Goal: Navigation & Orientation: Find specific page/section

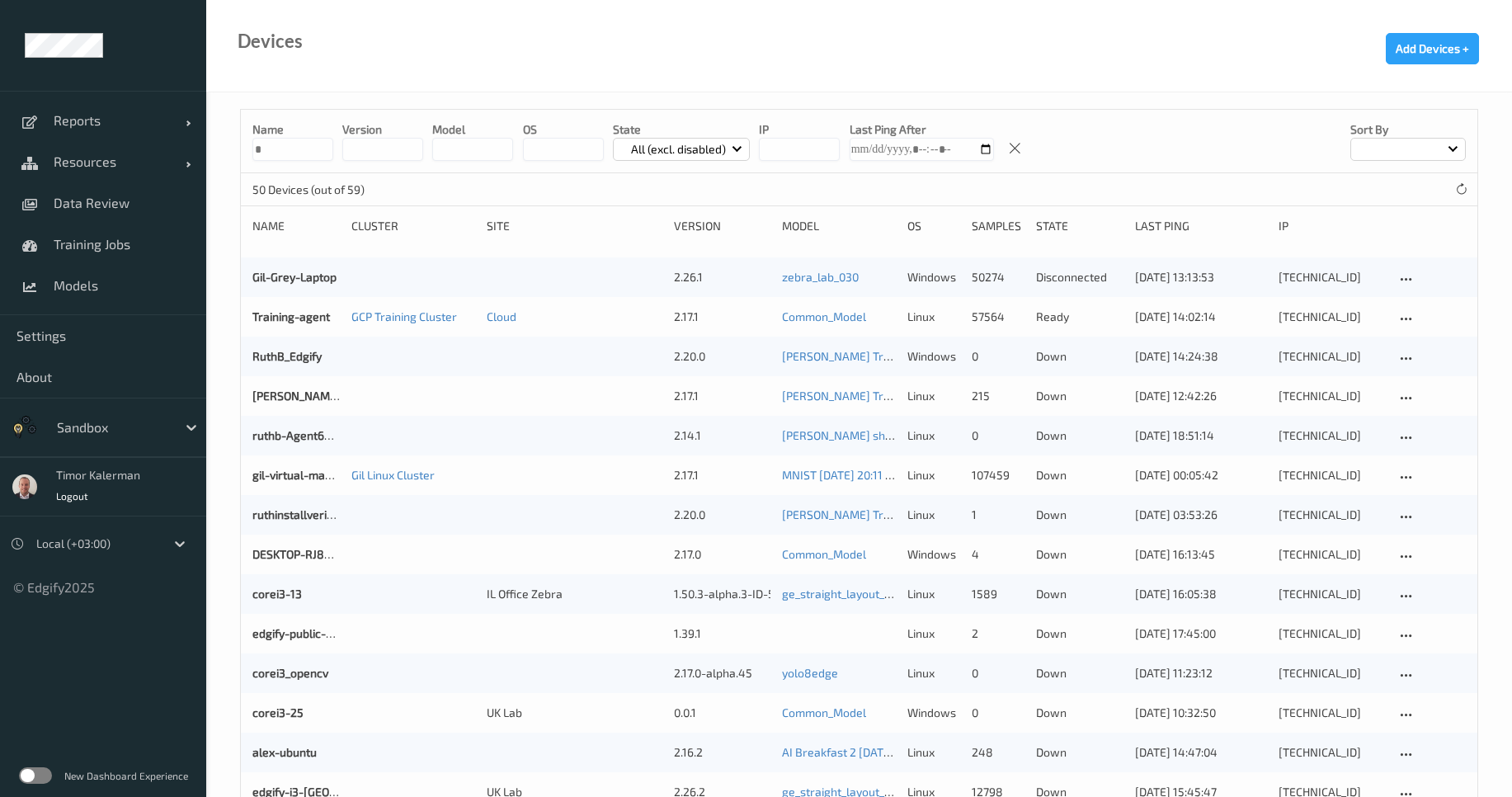
click at [62, 430] on div at bounding box center [113, 427] width 112 height 20
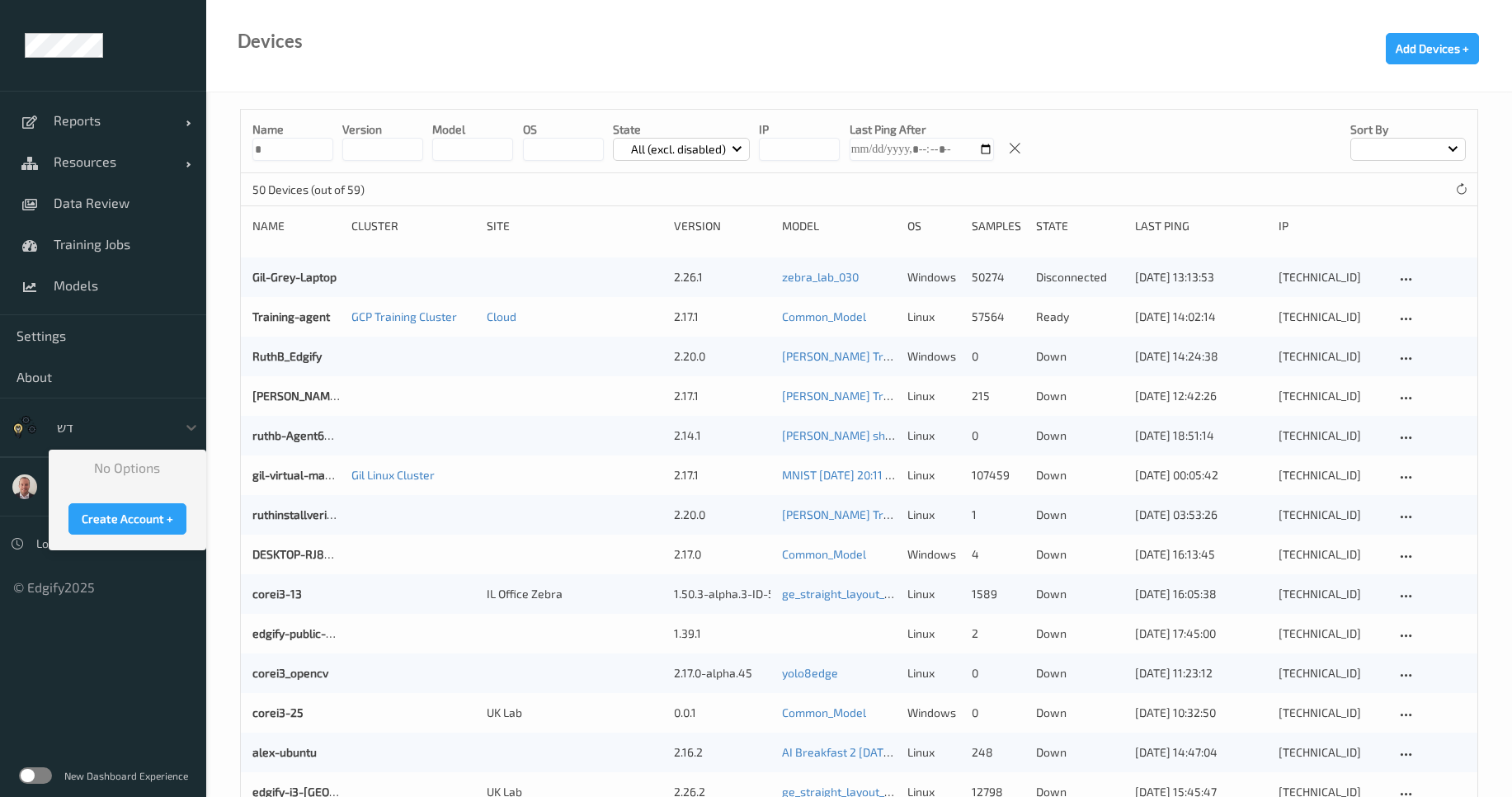
type input "ד"
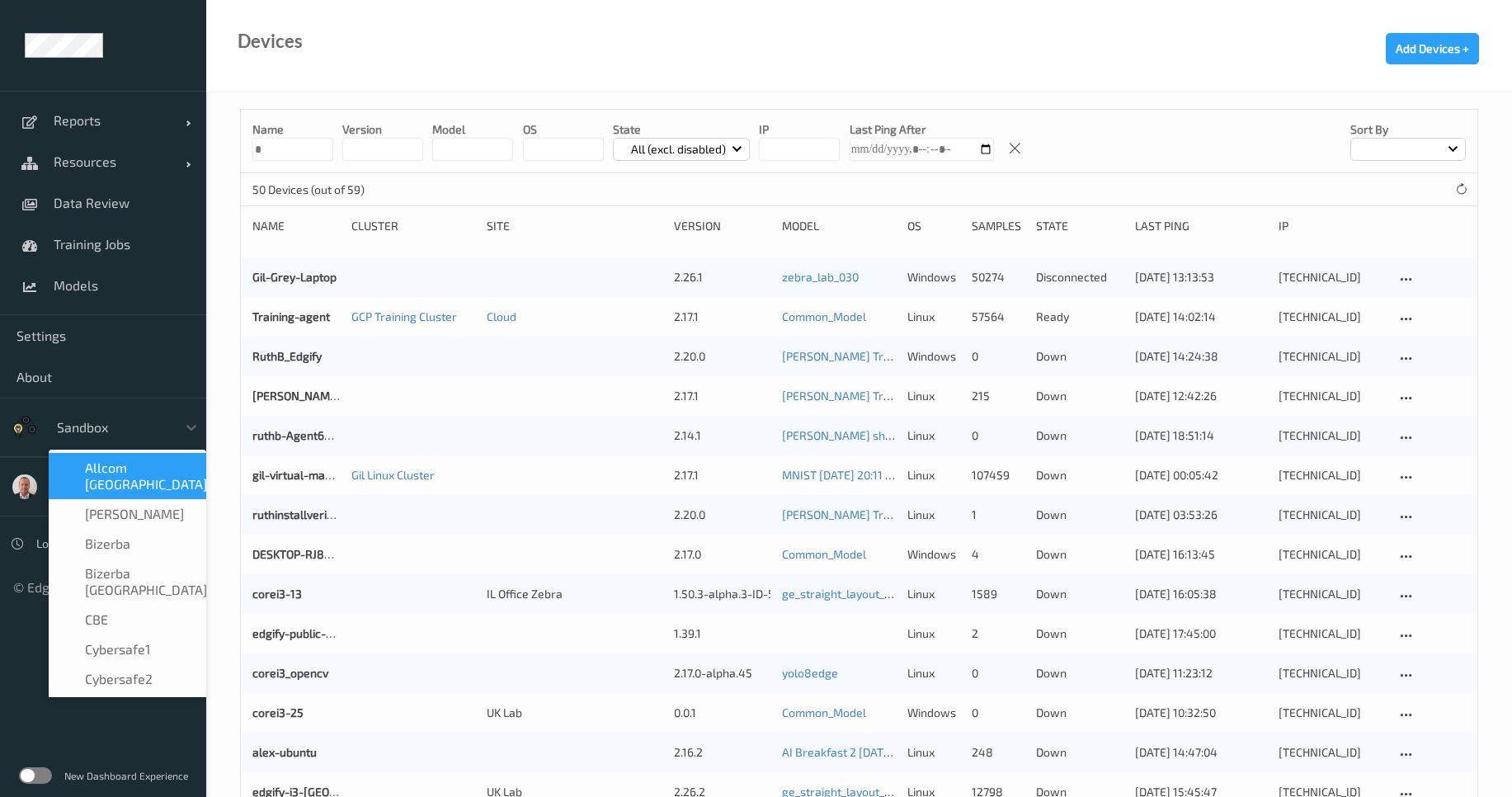
click at [337, 3] on div "Devices Add Devices +" at bounding box center [859, 46] width 1306 height 93
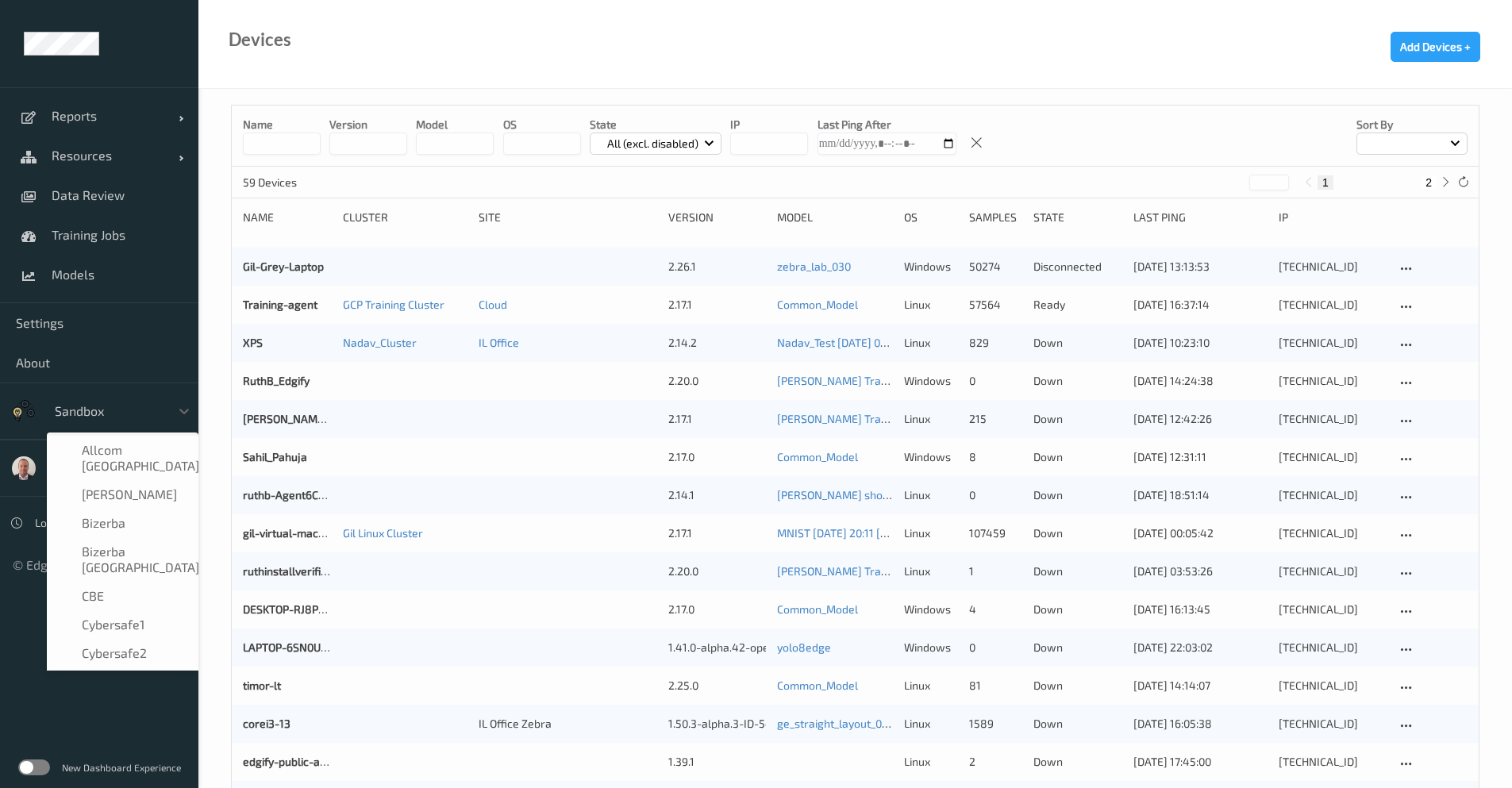
click at [151, 419] on div at bounding box center [108, 411] width 108 height 19
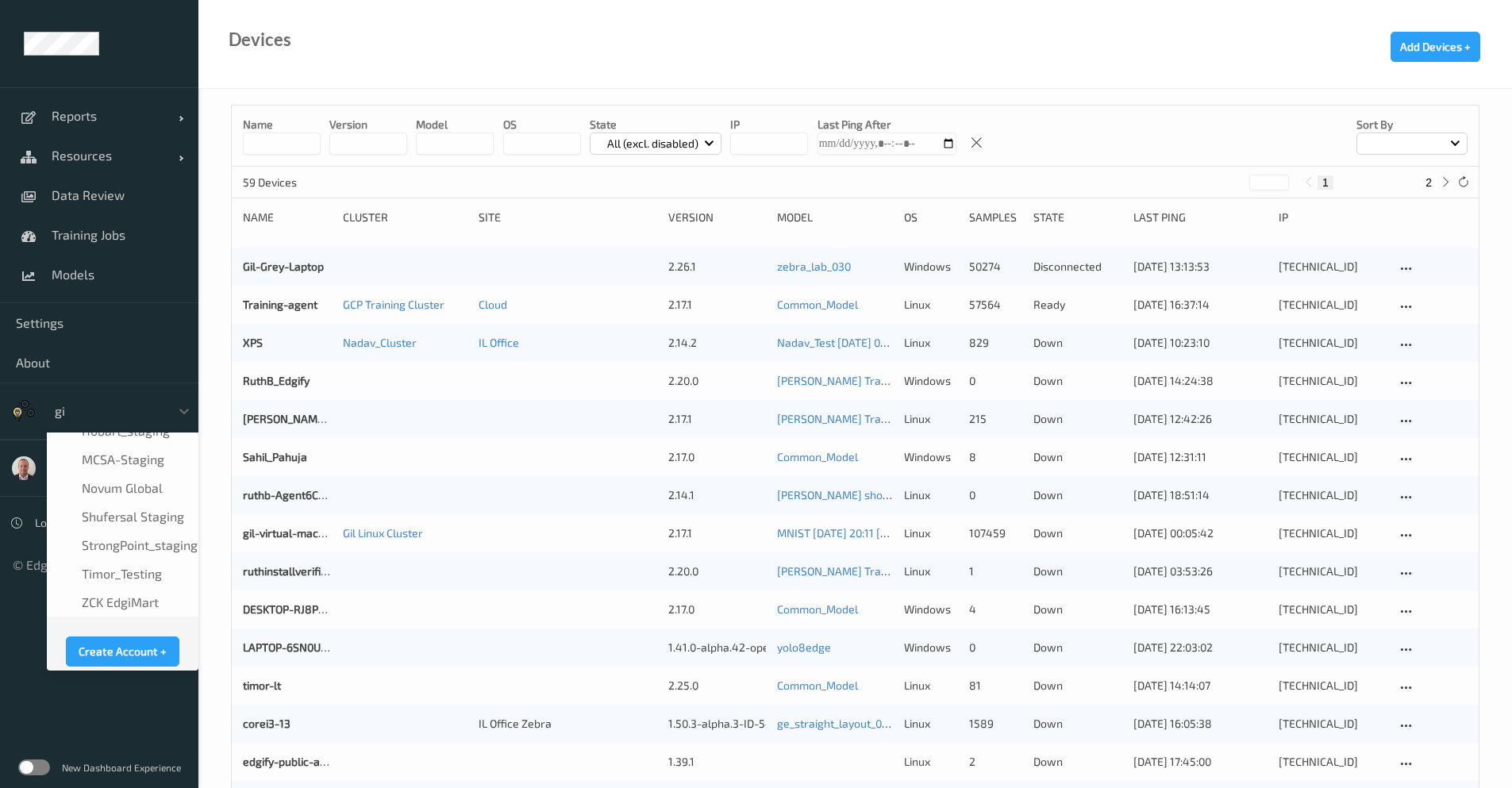
scroll to position [140, 0]
type input "gia"
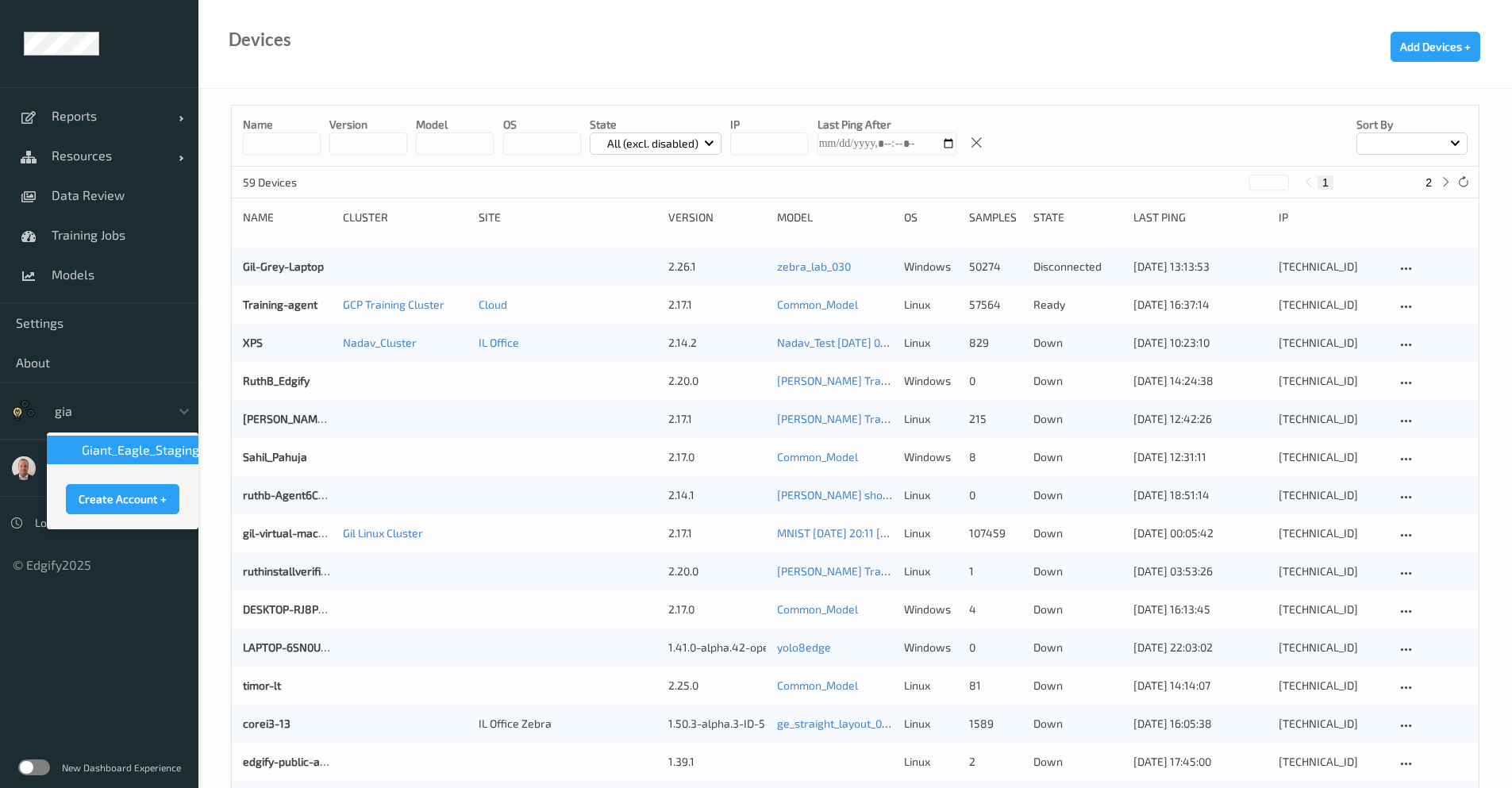
scroll to position [0, 0]
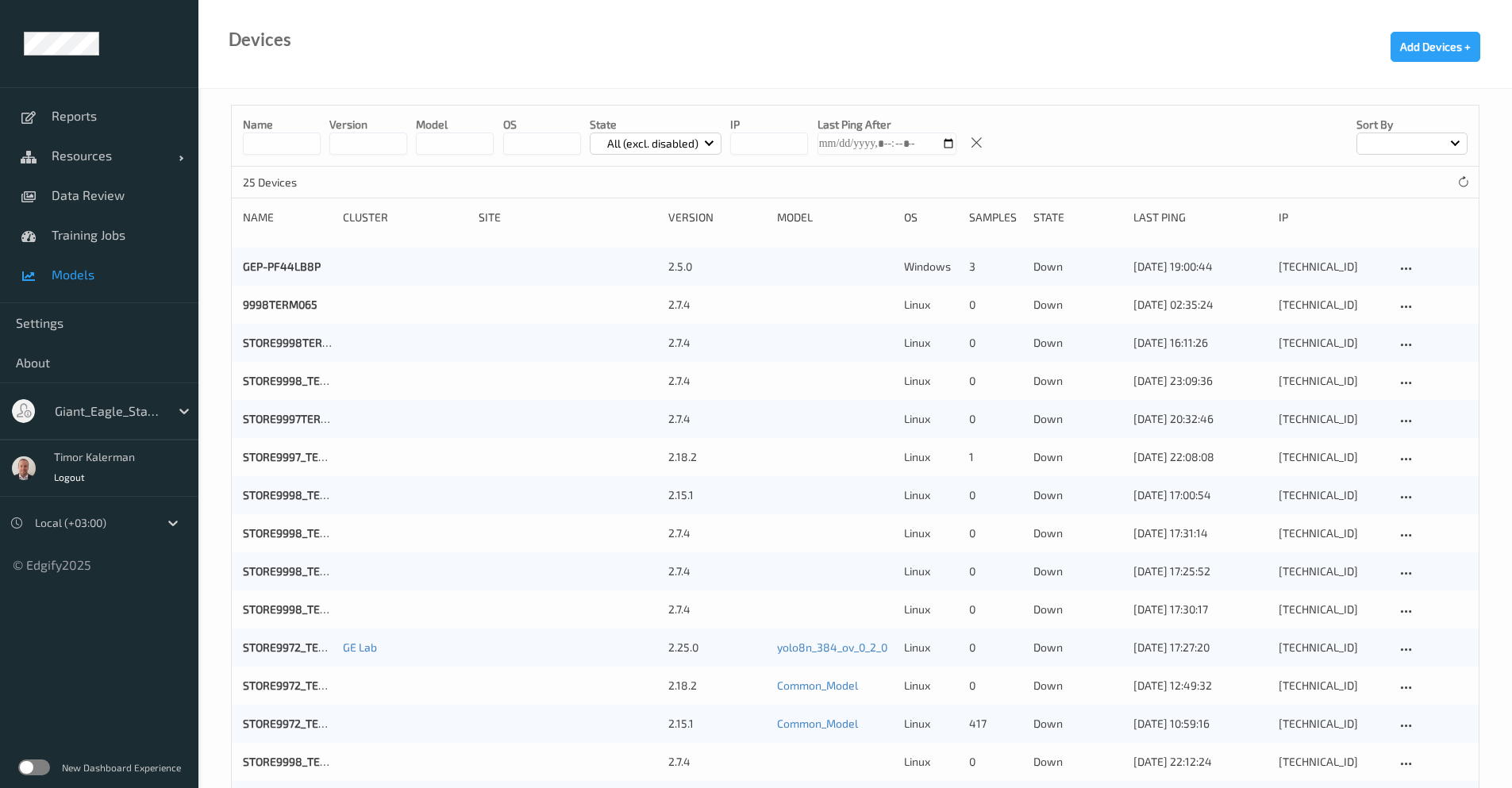
click at [112, 258] on link "Models" at bounding box center [99, 275] width 198 height 40
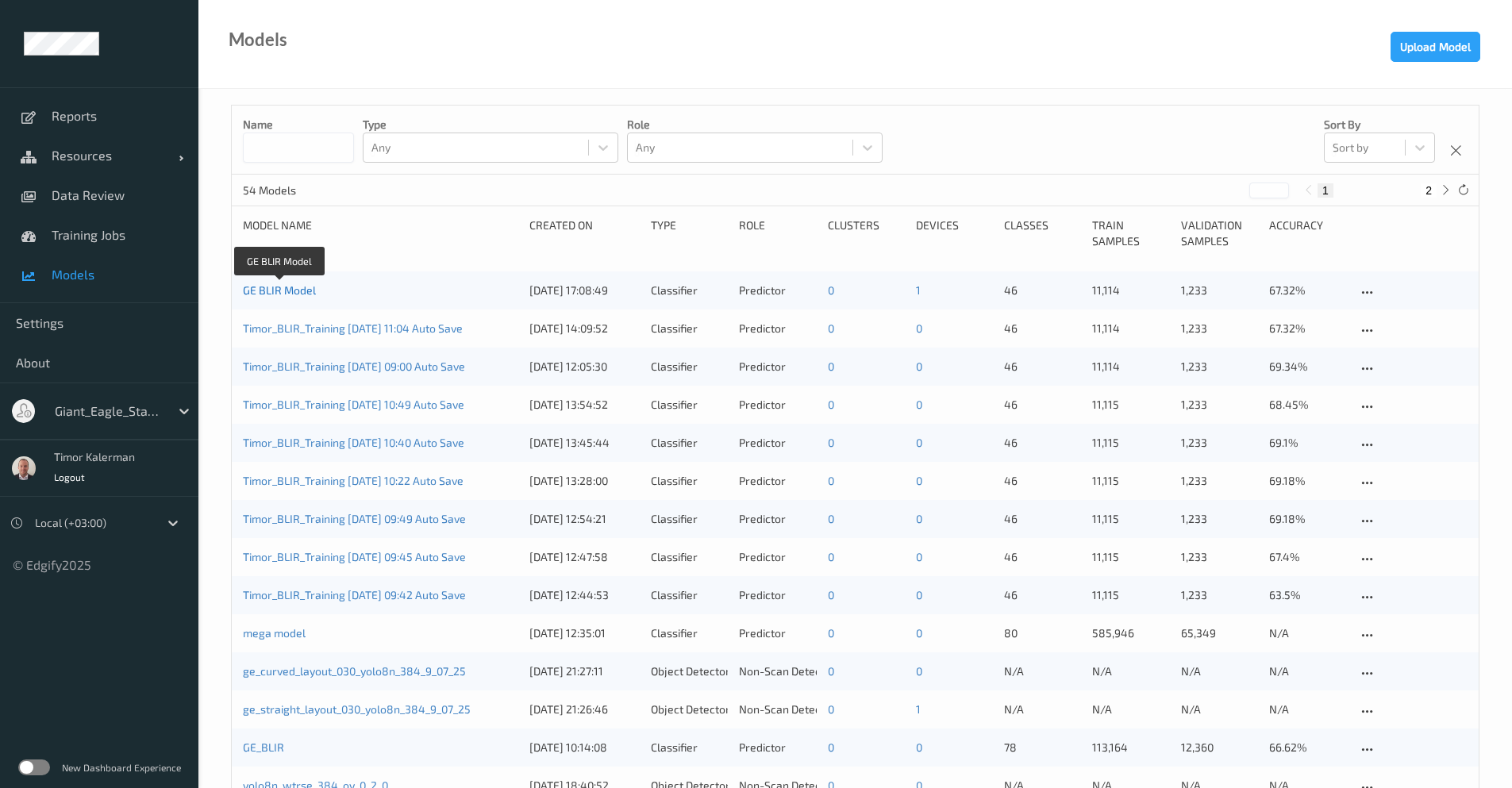
click at [287, 289] on link "GE BLIR Model" at bounding box center [279, 290] width 73 height 13
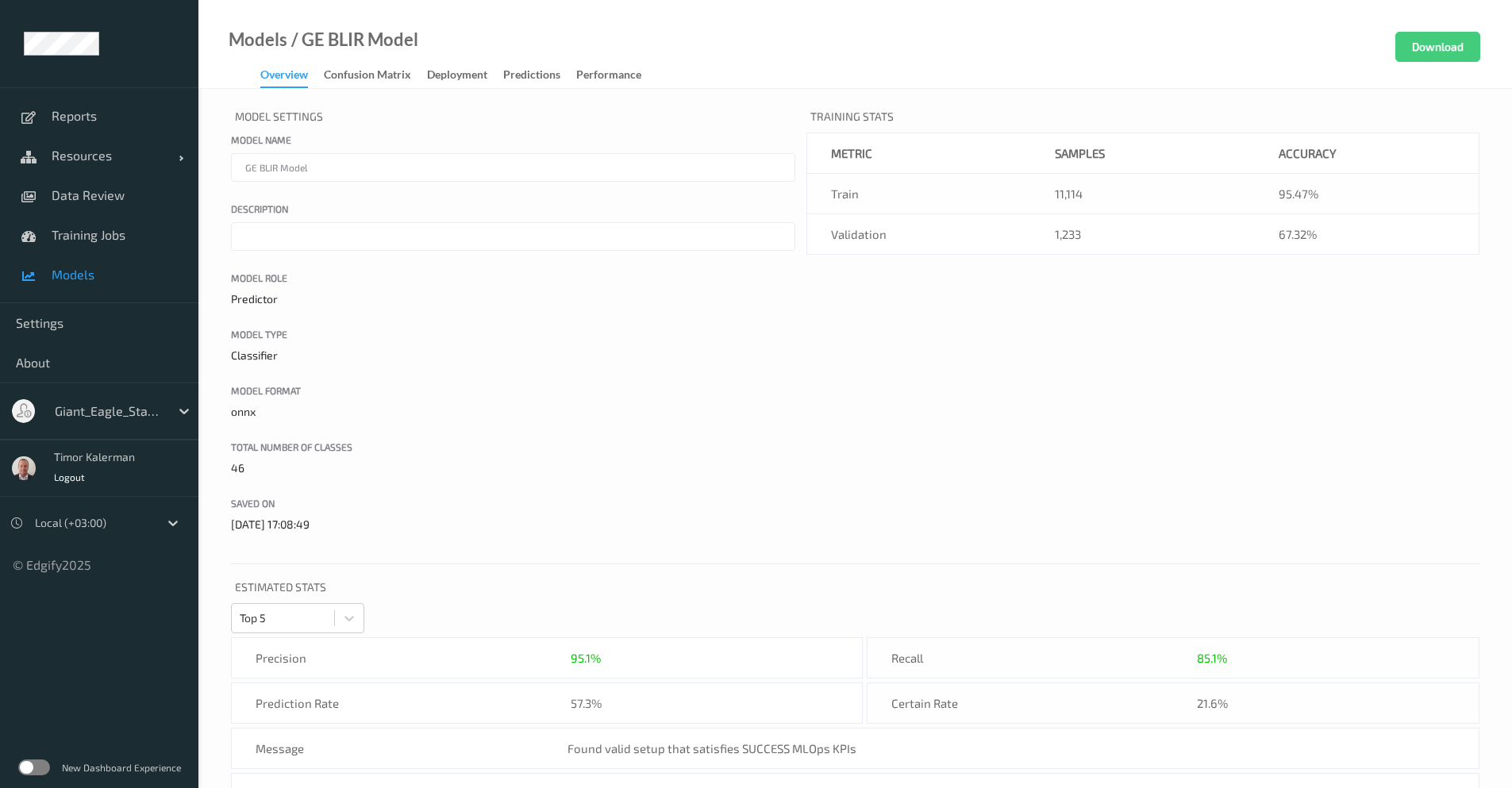
drag, startPoint x: 233, startPoint y: 479, endPoint x: 276, endPoint y: 478, distance: 43.0
click at [276, 478] on div "Model Settings Model name GE BLIR Model Description Model Role Predictor Model …" at bounding box center [513, 329] width 564 height 448
click at [101, 231] on span "Training Jobs" at bounding box center [117, 234] width 131 height 16
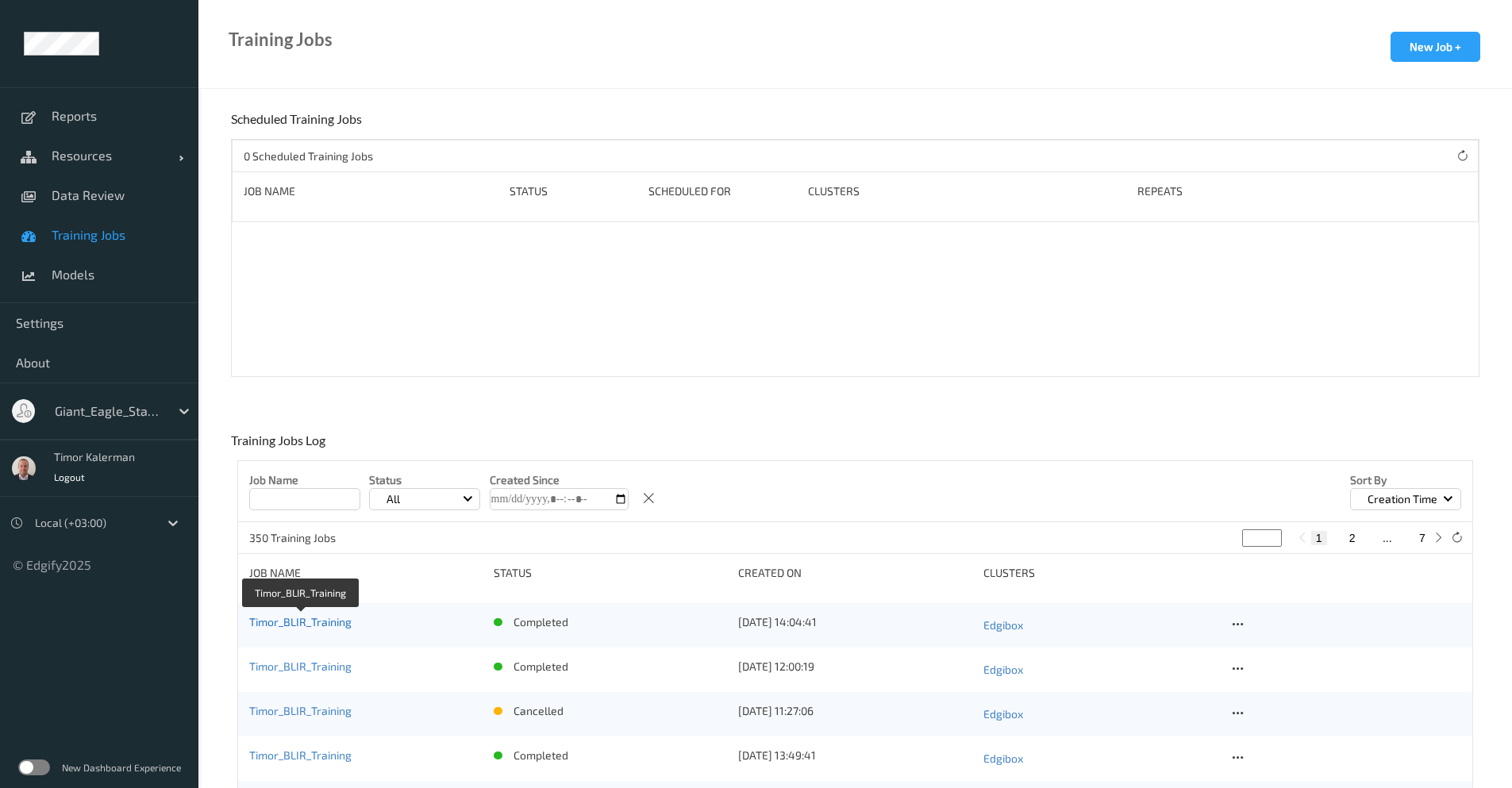
click at [315, 627] on link "Timor_BLIR_Training" at bounding box center [300, 622] width 103 height 13
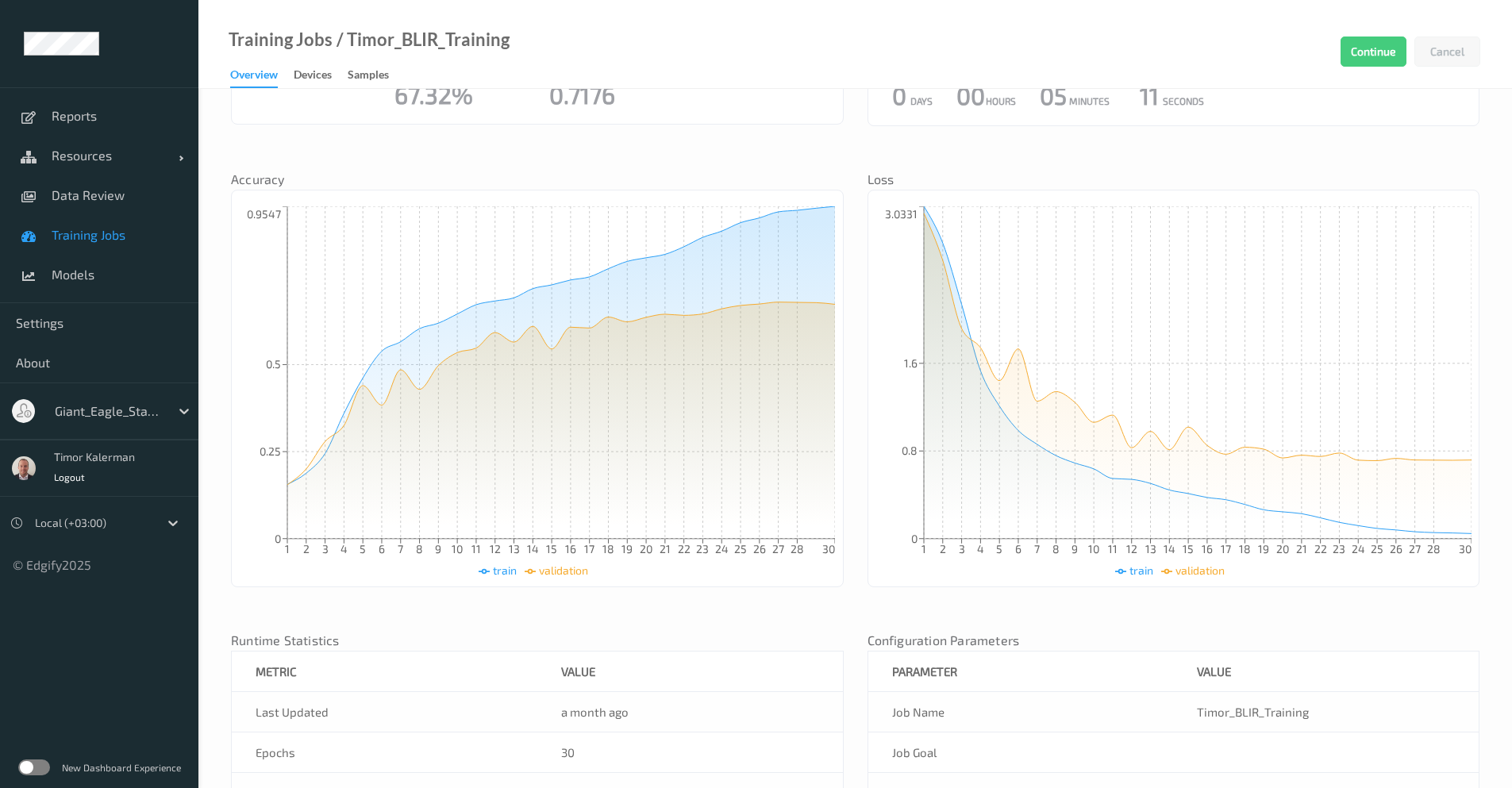
scroll to position [374, 0]
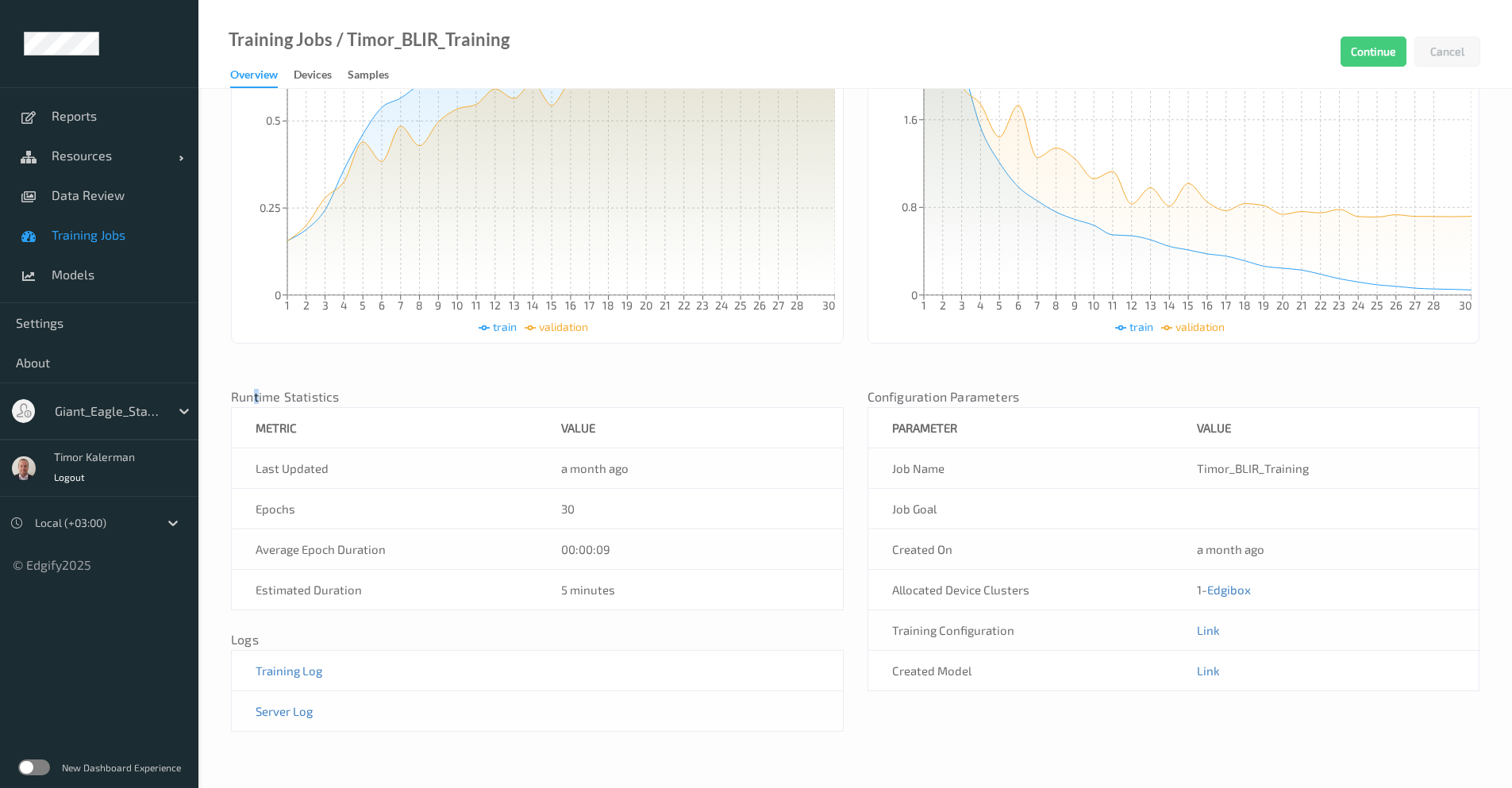
click at [257, 392] on nav "Runtime Statistics" at bounding box center [537, 399] width 613 height 16
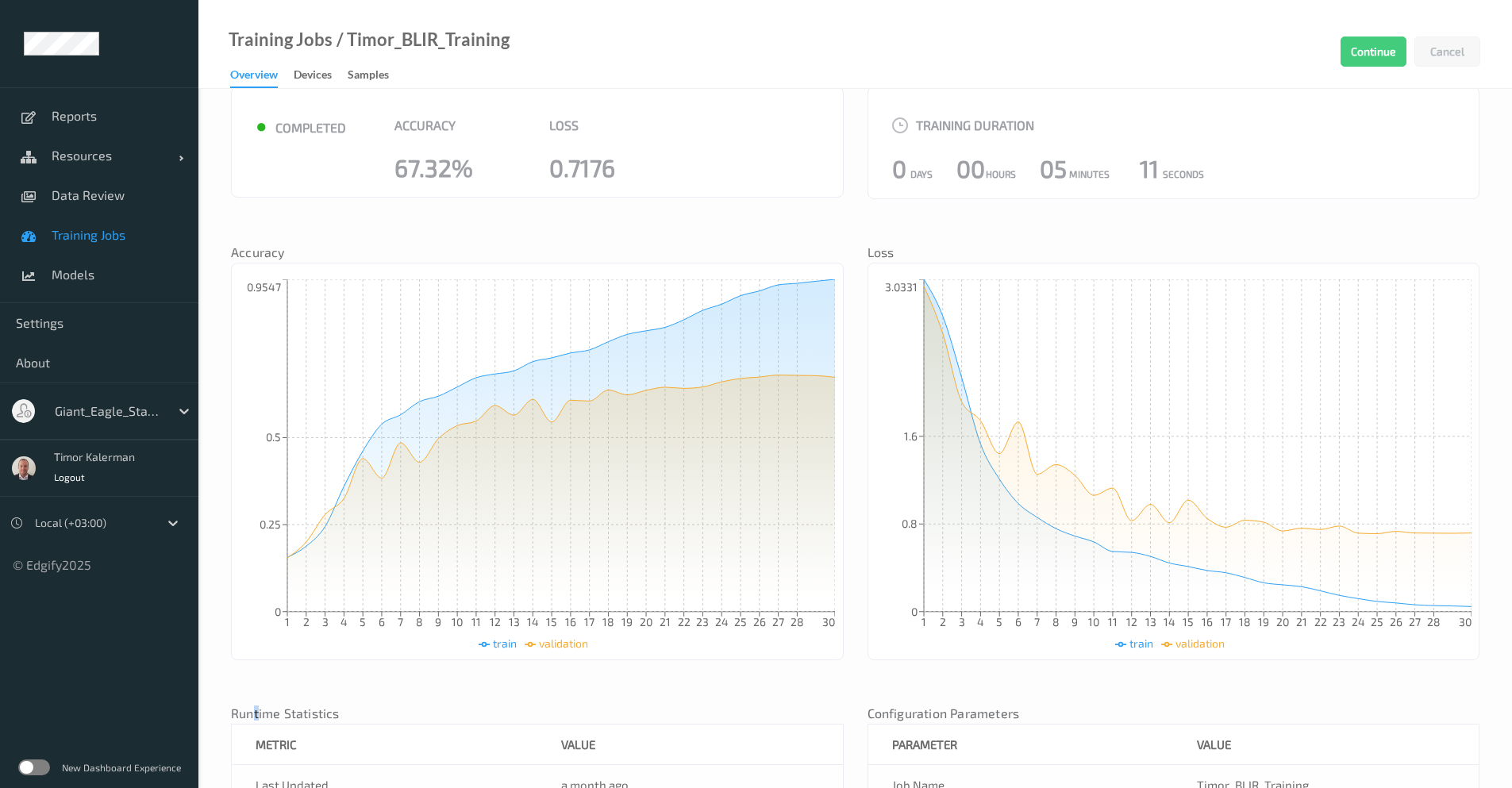
scroll to position [0, 0]
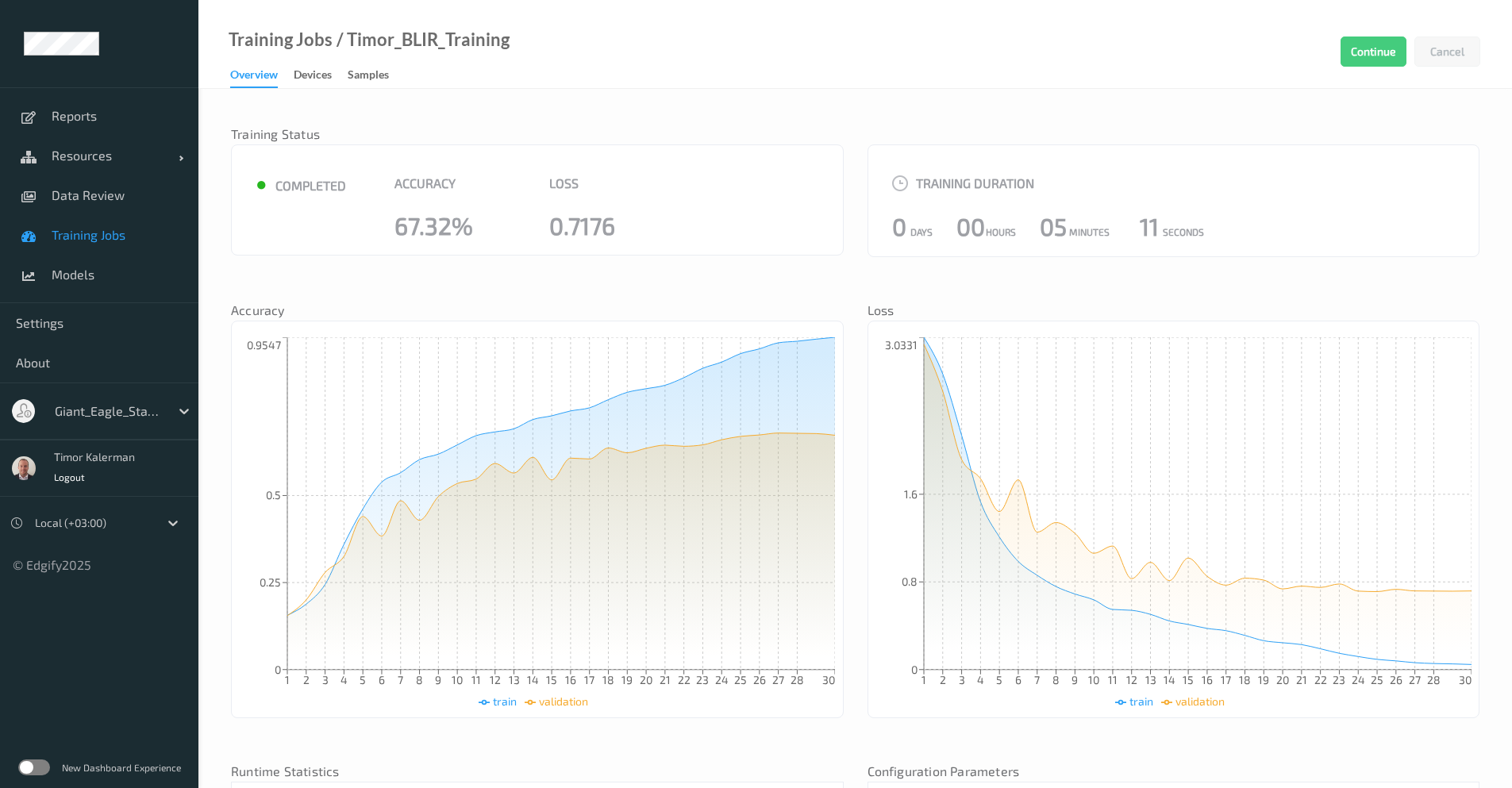
click at [40, 776] on div "New Dashboard Experience" at bounding box center [99, 768] width 198 height 42
click at [43, 774] on label at bounding box center [34, 767] width 32 height 16
click at [82, 274] on span "Models" at bounding box center [117, 274] width 131 height 16
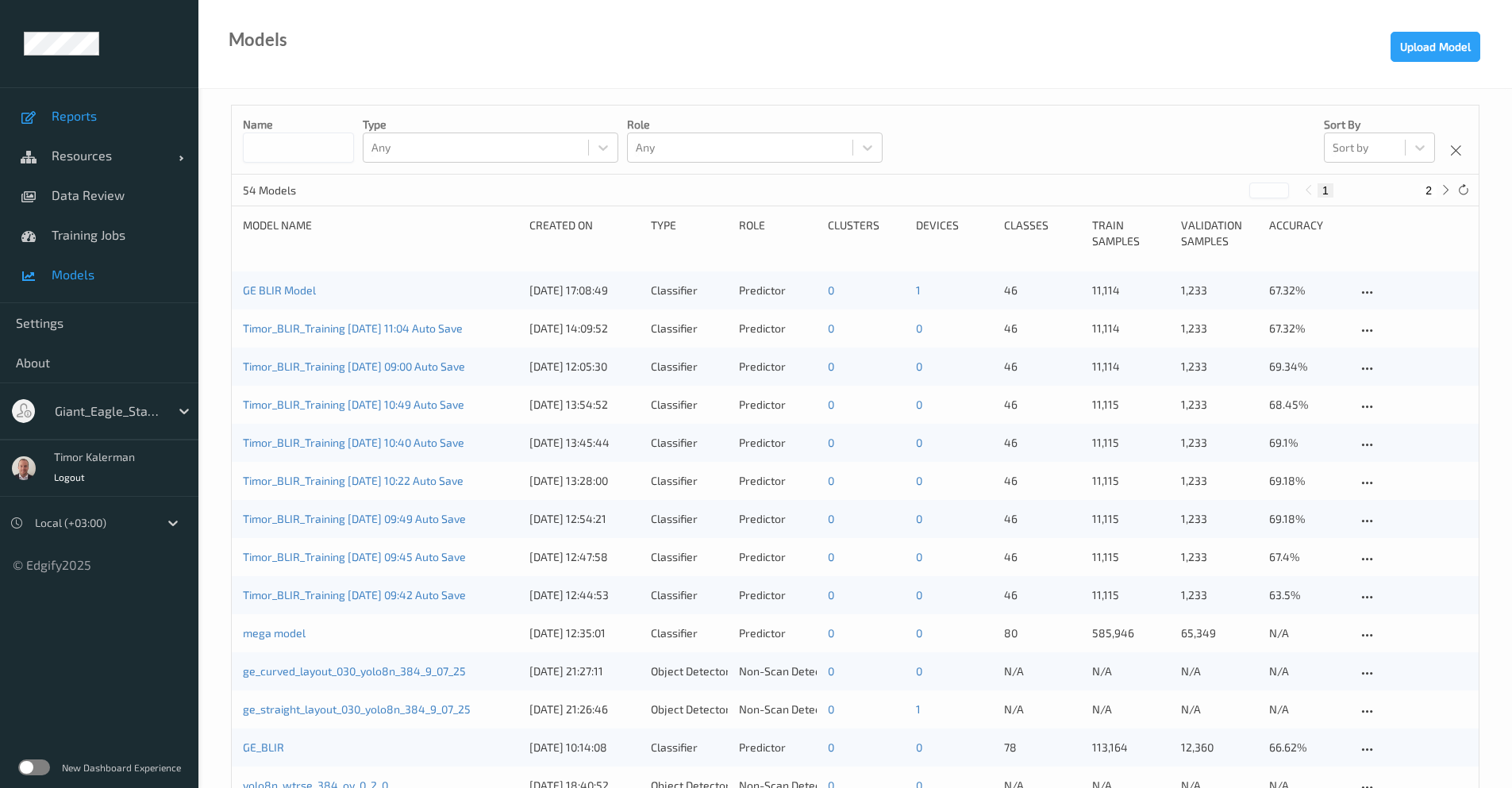
click at [127, 126] on link "Reports" at bounding box center [99, 116] width 198 height 40
